Goal: Task Accomplishment & Management: Manage account settings

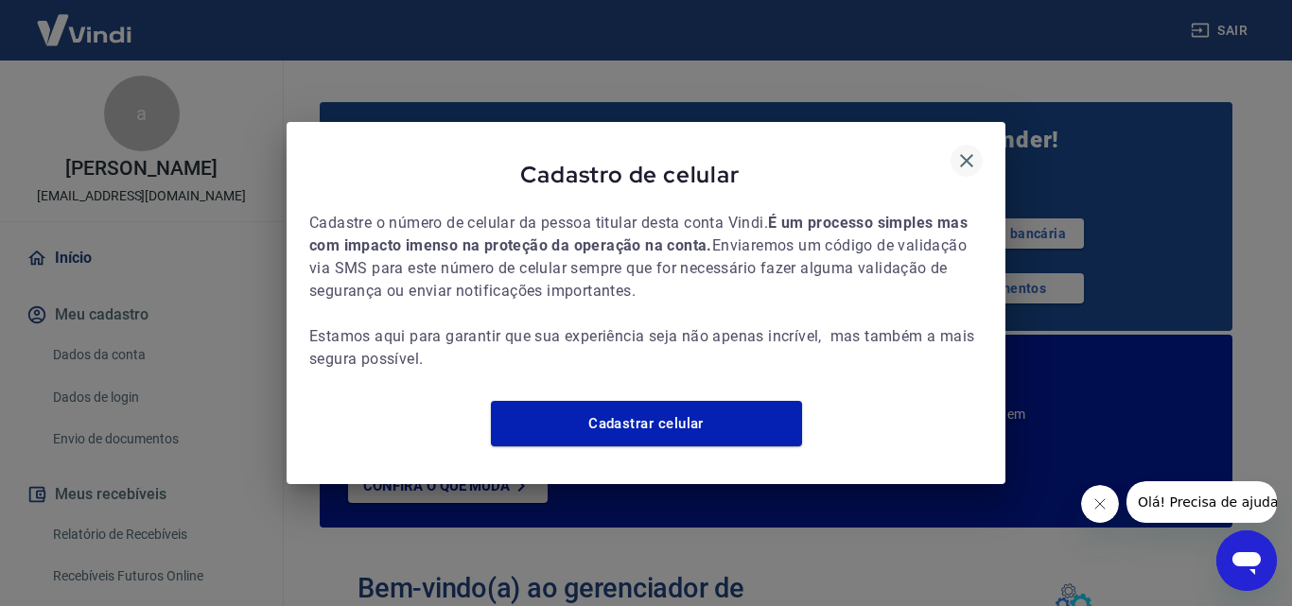
click at [964, 149] on icon "button" at bounding box center [966, 160] width 23 height 23
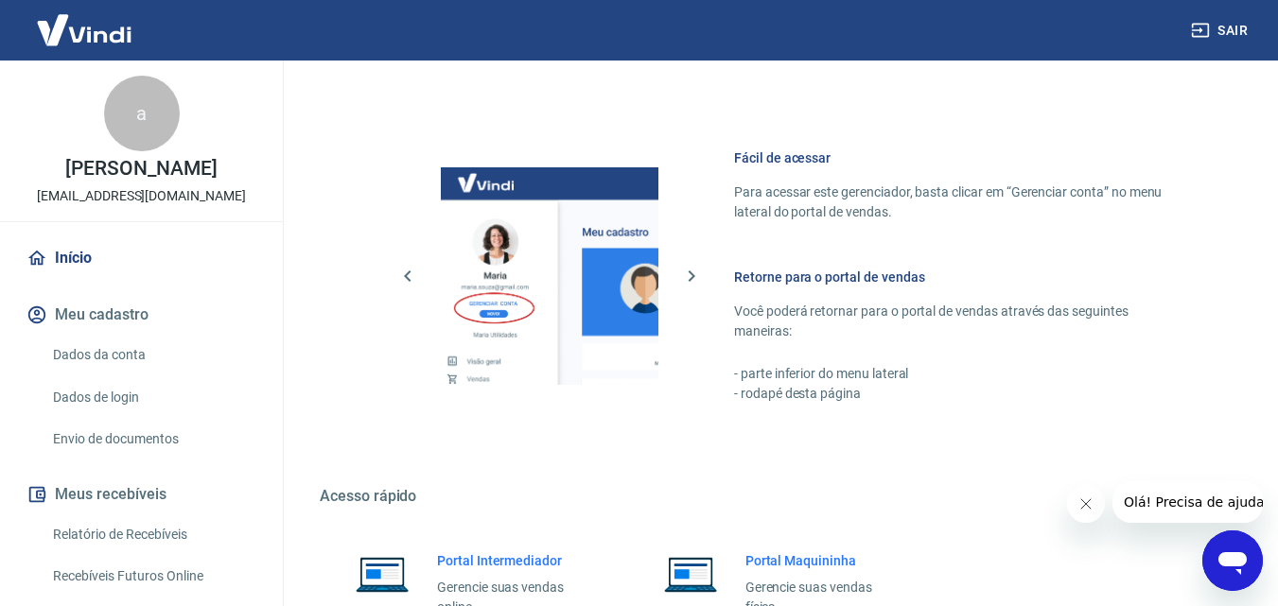
scroll to position [1374, 0]
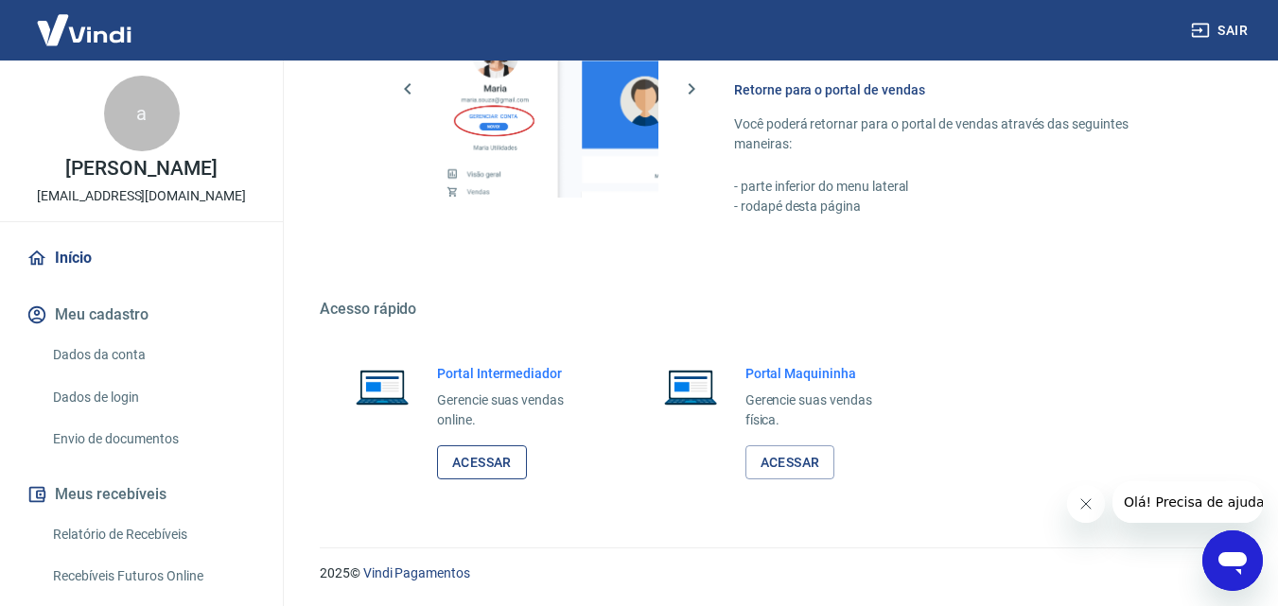
click at [472, 465] on link "Acessar" at bounding box center [482, 462] width 90 height 35
